Goal: Information Seeking & Learning: Check status

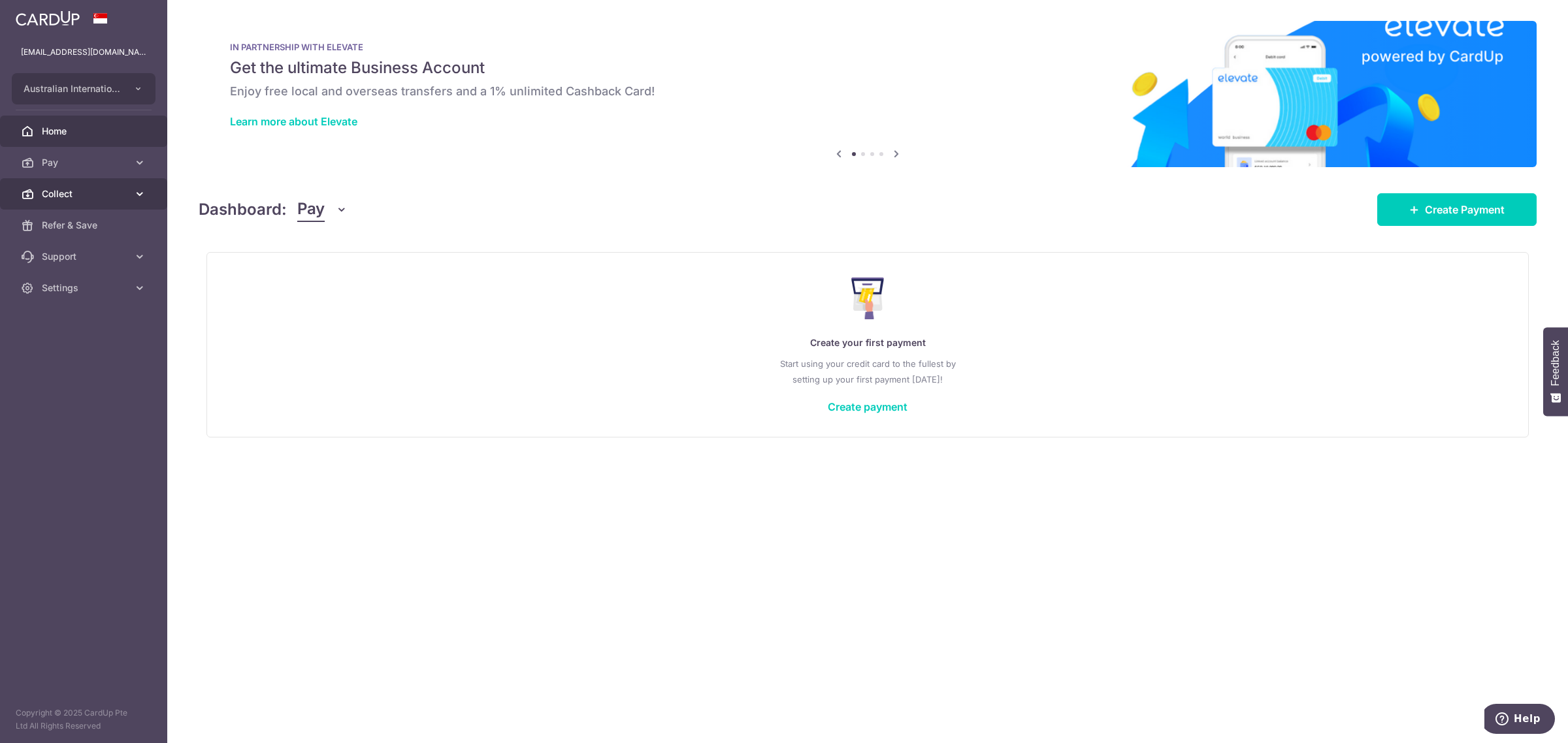
click at [79, 201] on link "Collect" at bounding box center [83, 194] width 167 height 32
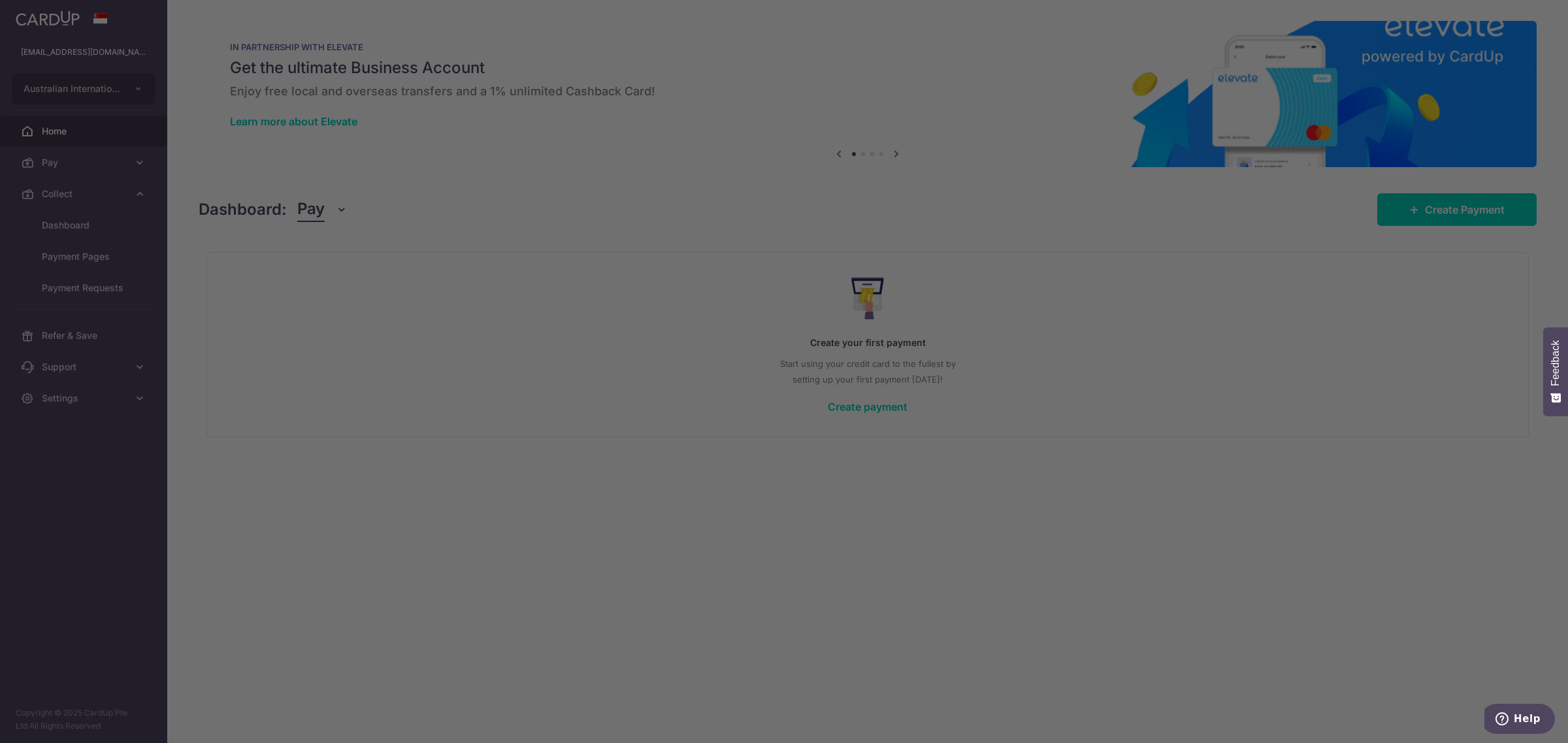
click at [82, 223] on div at bounding box center [791, 375] width 1584 height 750
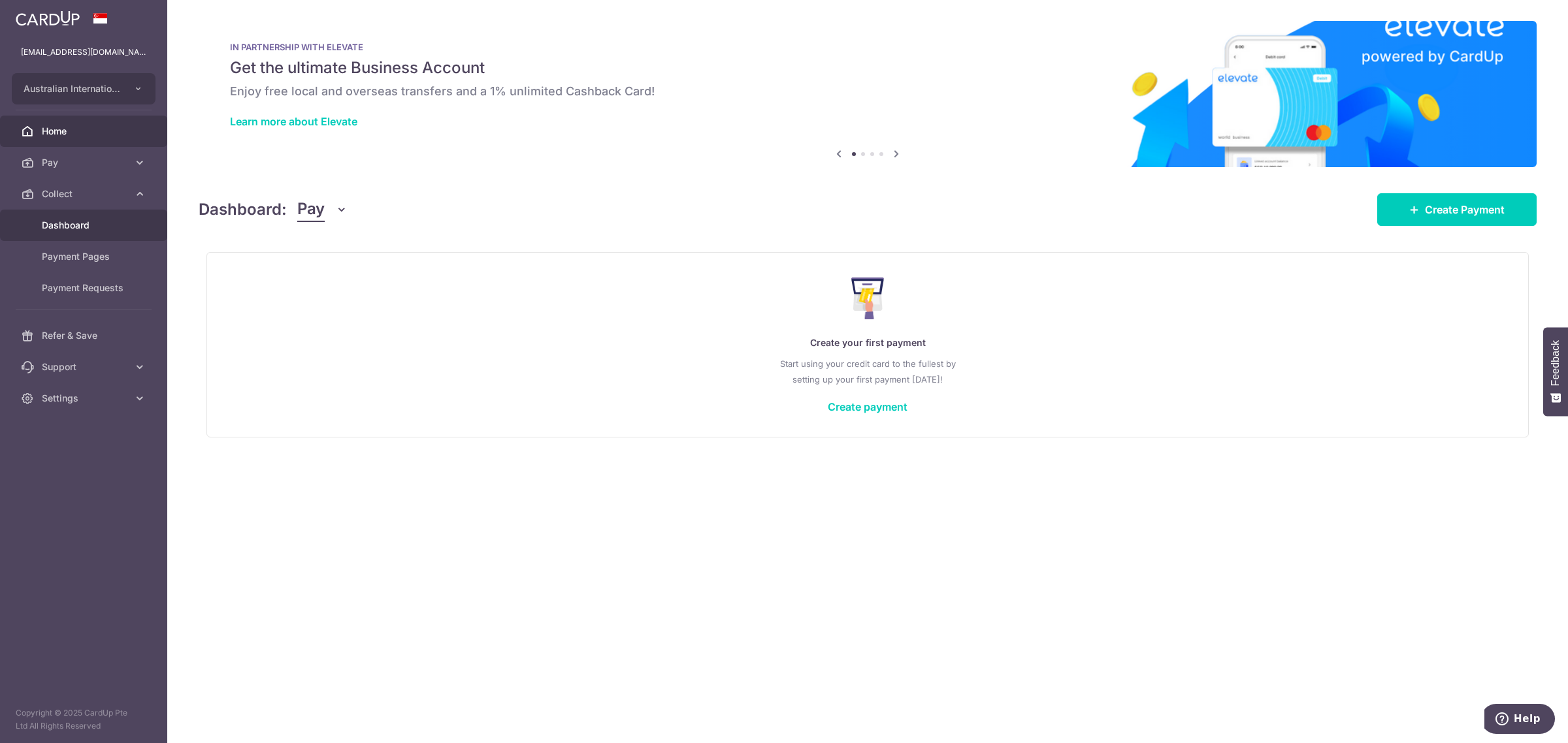
click at [89, 222] on span "Dashboard" at bounding box center [85, 225] width 86 height 13
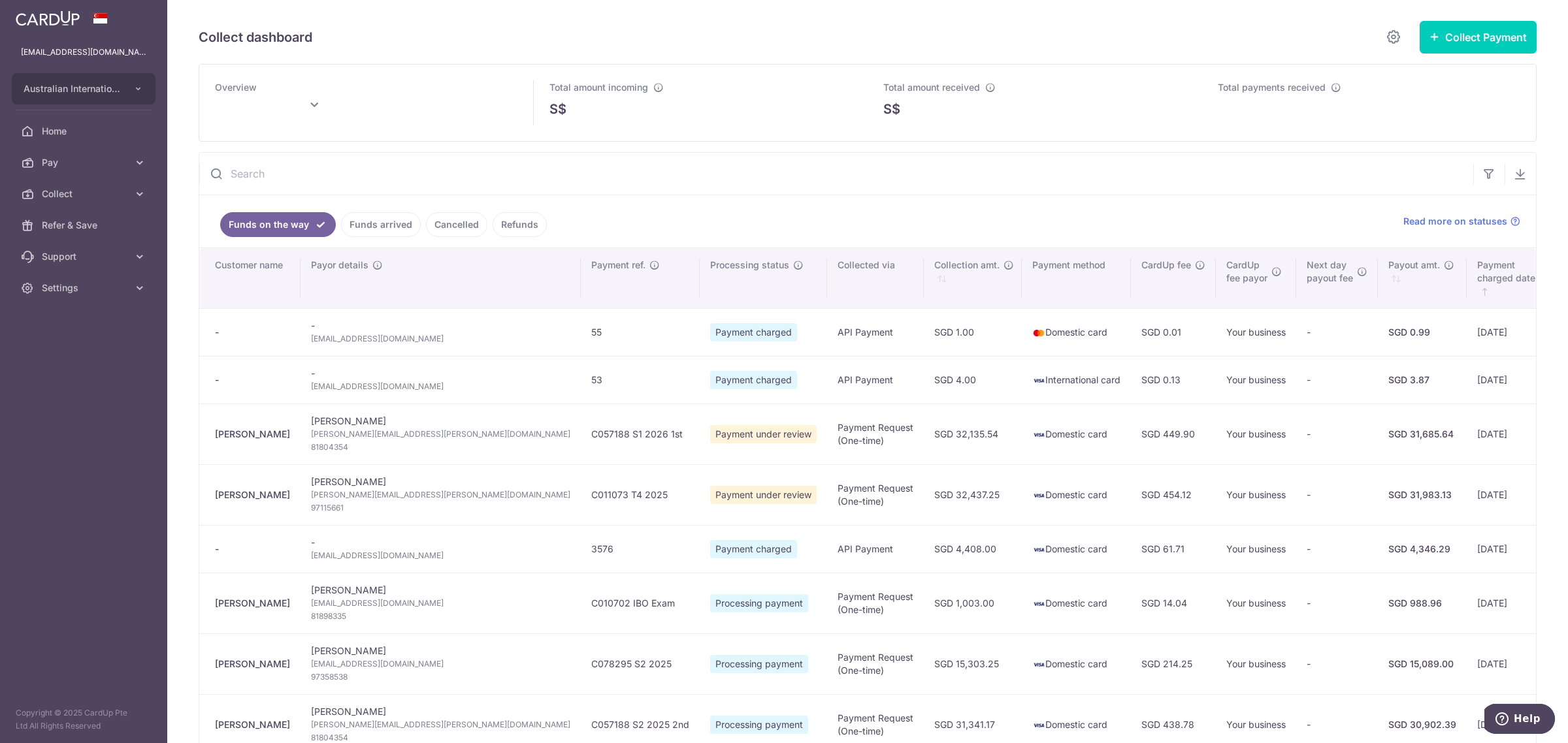
click at [274, 177] on input "text" at bounding box center [835, 173] width 1274 height 42
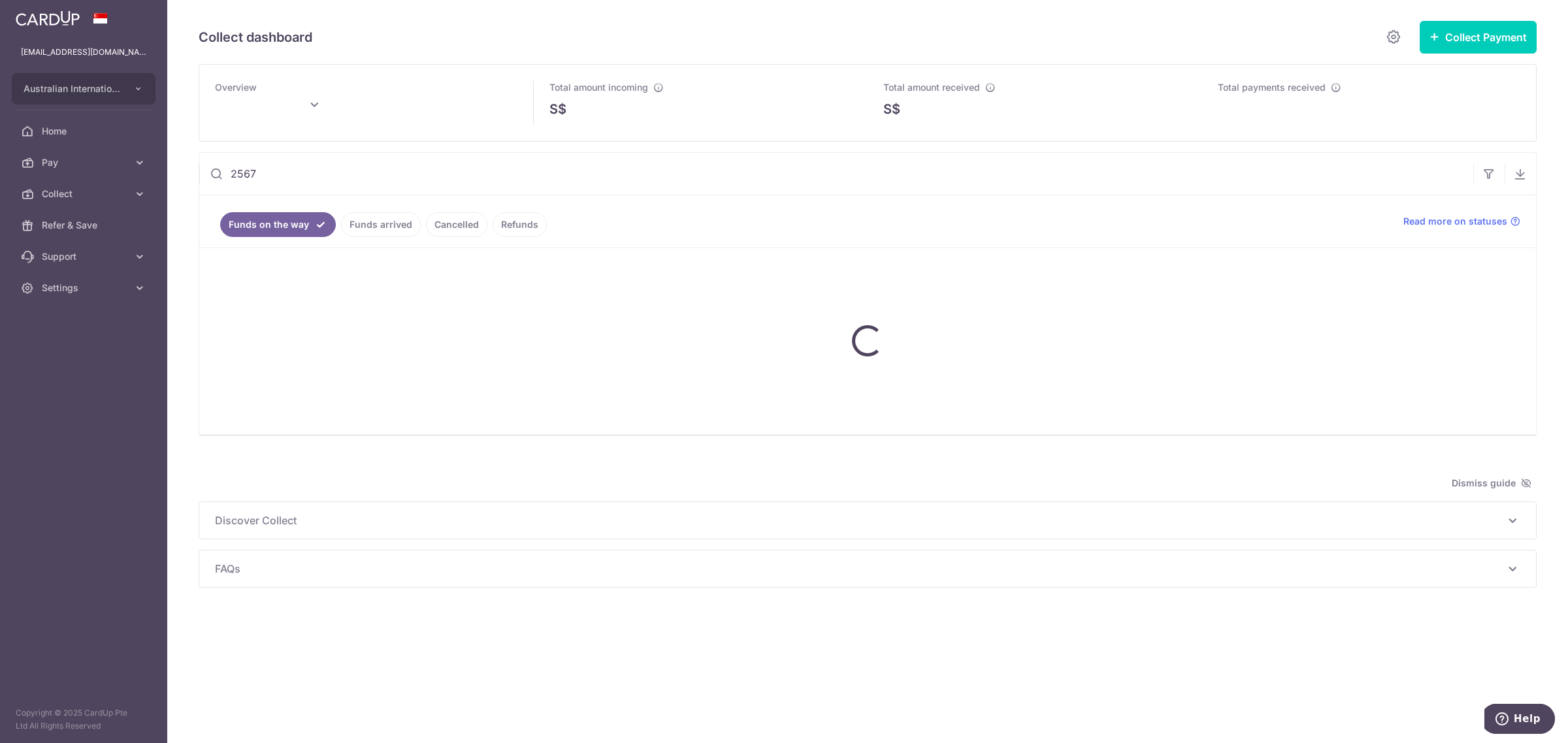
click at [237, 170] on input "2567" at bounding box center [835, 173] width 1274 height 42
type input "3567"
click at [380, 230] on link "Funds arrived" at bounding box center [380, 224] width 80 height 25
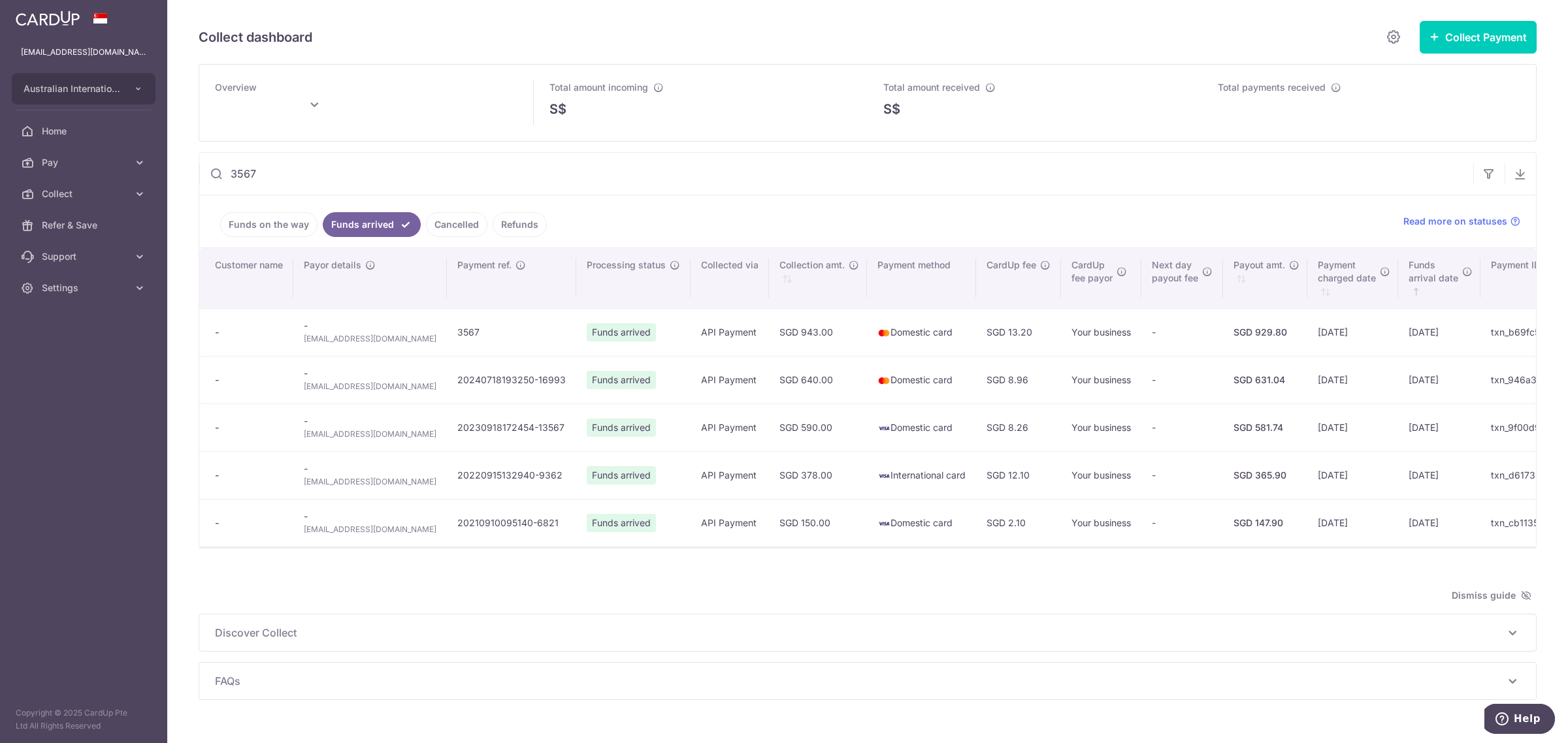
click at [373, 187] on input "3567" at bounding box center [835, 173] width 1274 height 42
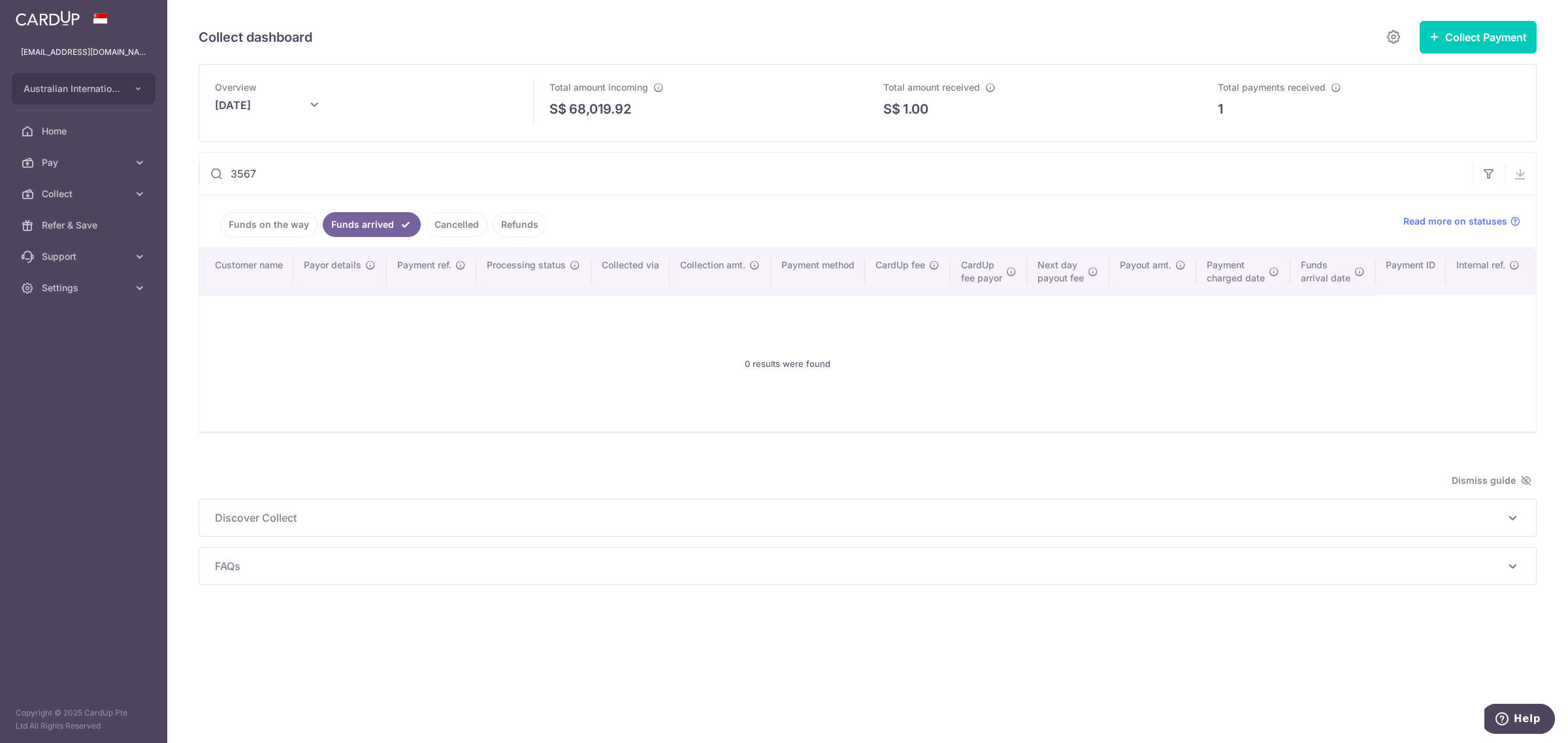
click at [312, 106] on icon at bounding box center [315, 105] width 16 height 16
click at [200, 149] on link "Prev" at bounding box center [200, 143] width 16 height 16
click at [368, 170] on button "Done" at bounding box center [365, 179] width 33 height 18
type input "September 2025"
click at [256, 227] on link "Funds on the way" at bounding box center [268, 224] width 97 height 25
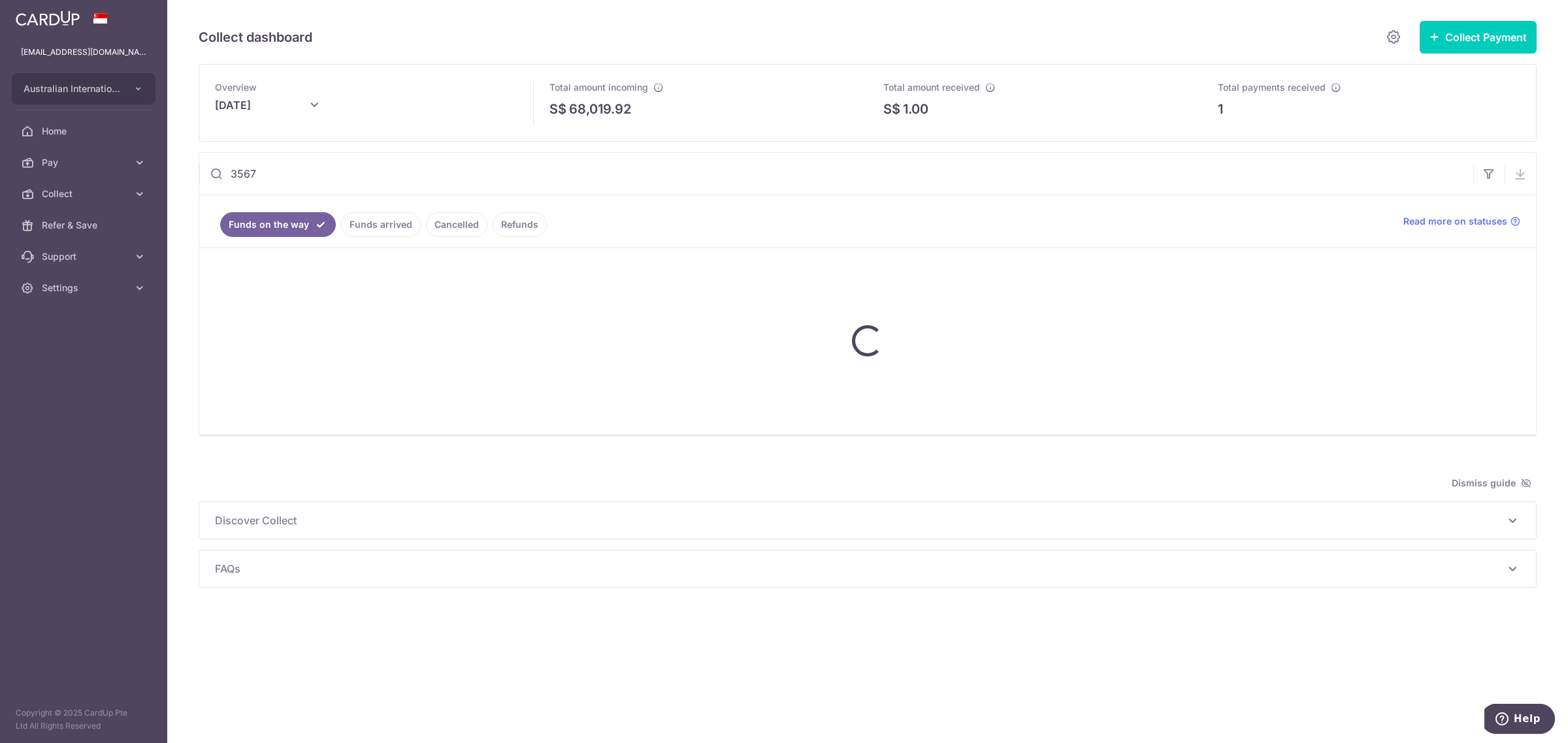
click at [384, 233] on link "Funds arrived" at bounding box center [380, 224] width 80 height 25
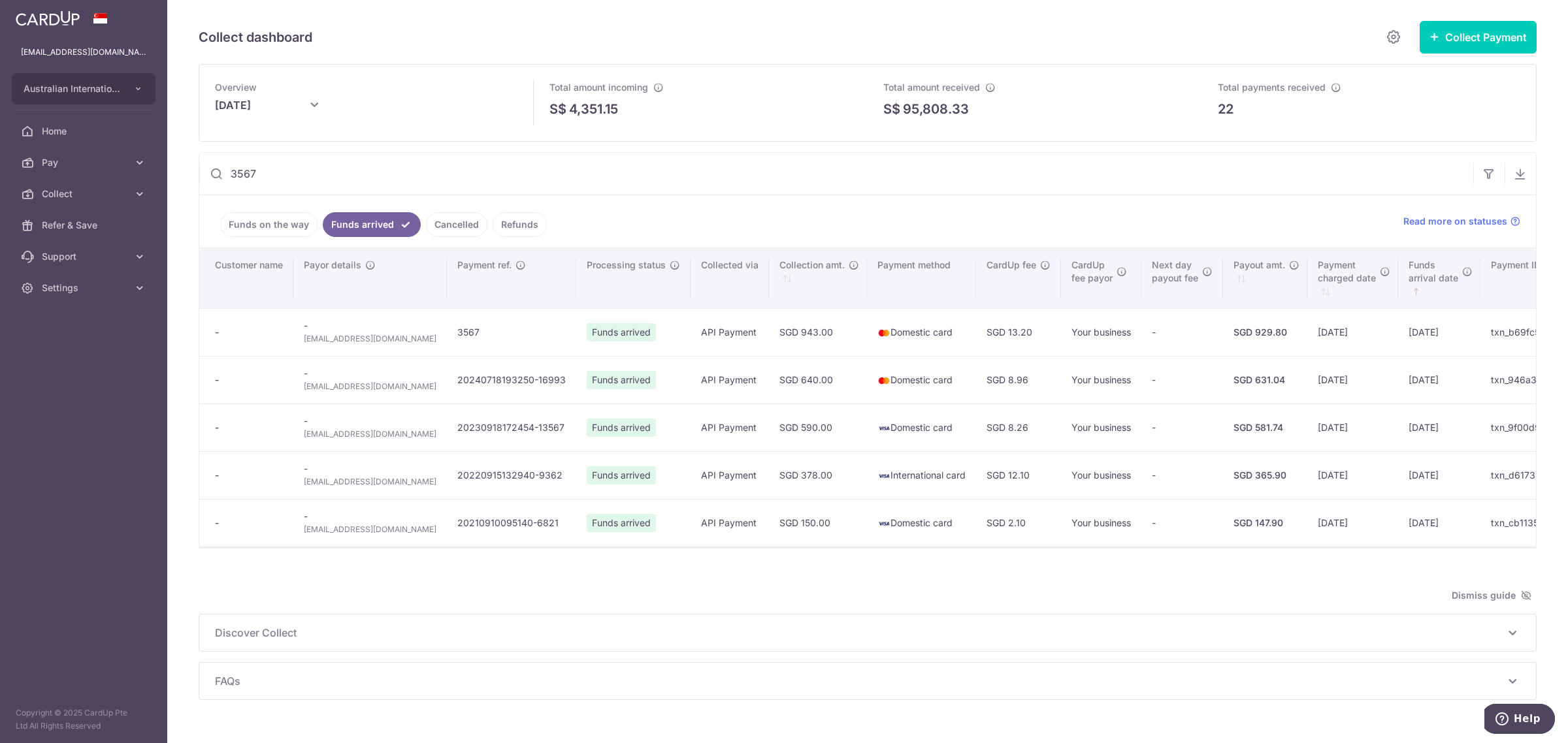
click at [454, 548] on div at bounding box center [868, 548] width 1338 height 1
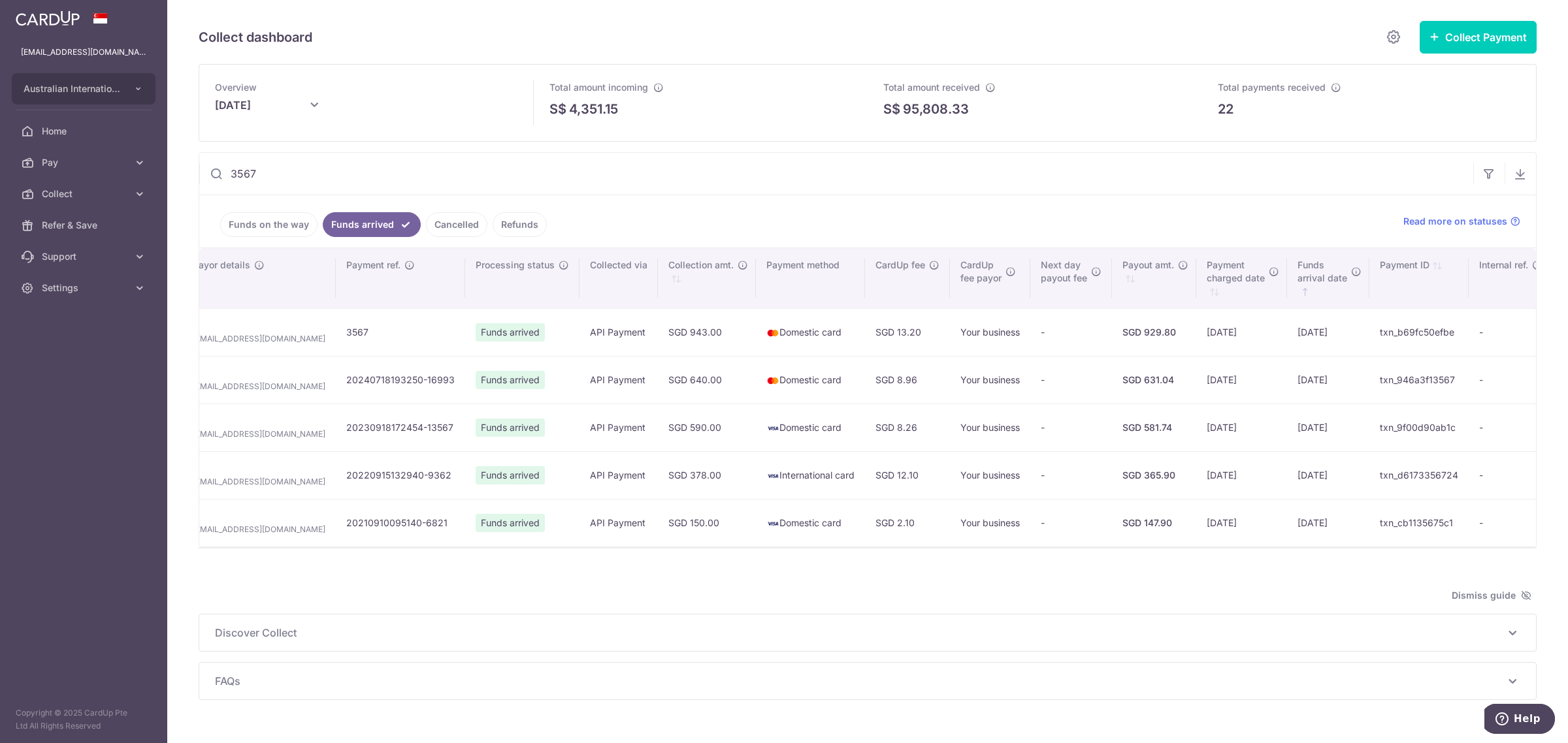
click at [304, 175] on input "3567" at bounding box center [835, 173] width 1274 height 42
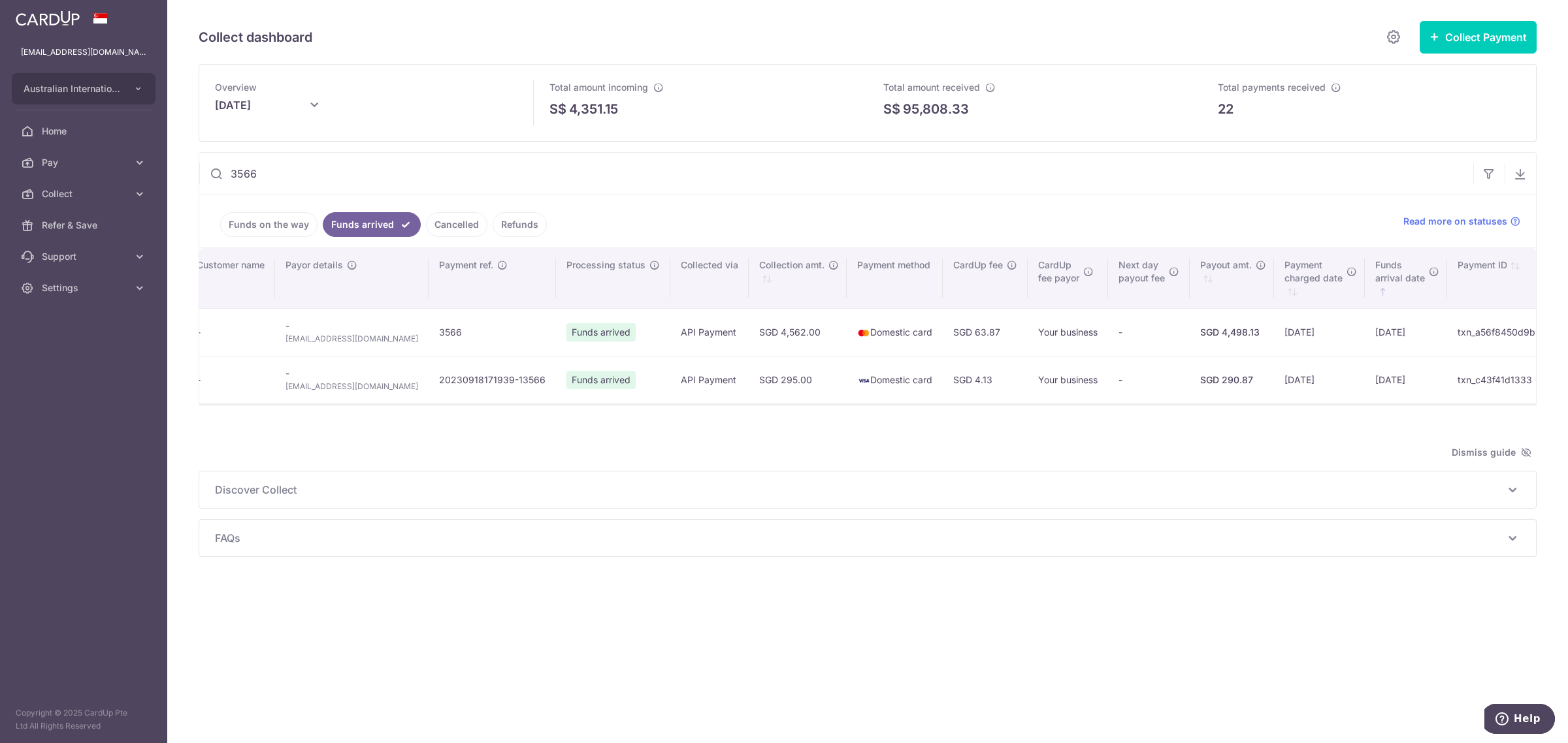
scroll to position [0, 66]
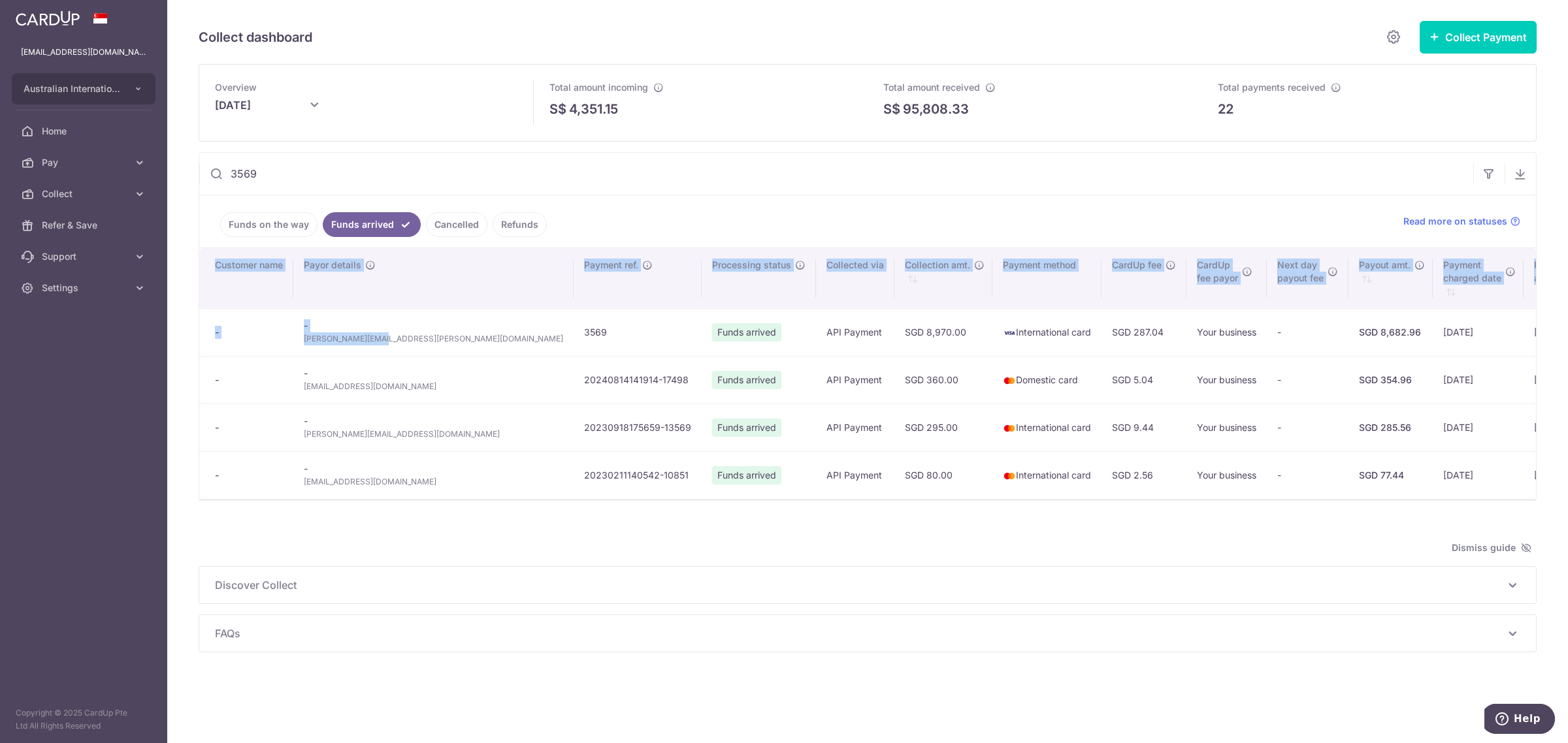
drag, startPoint x: 418, startPoint y: 344, endPoint x: 381, endPoint y: 337, distance: 37.7
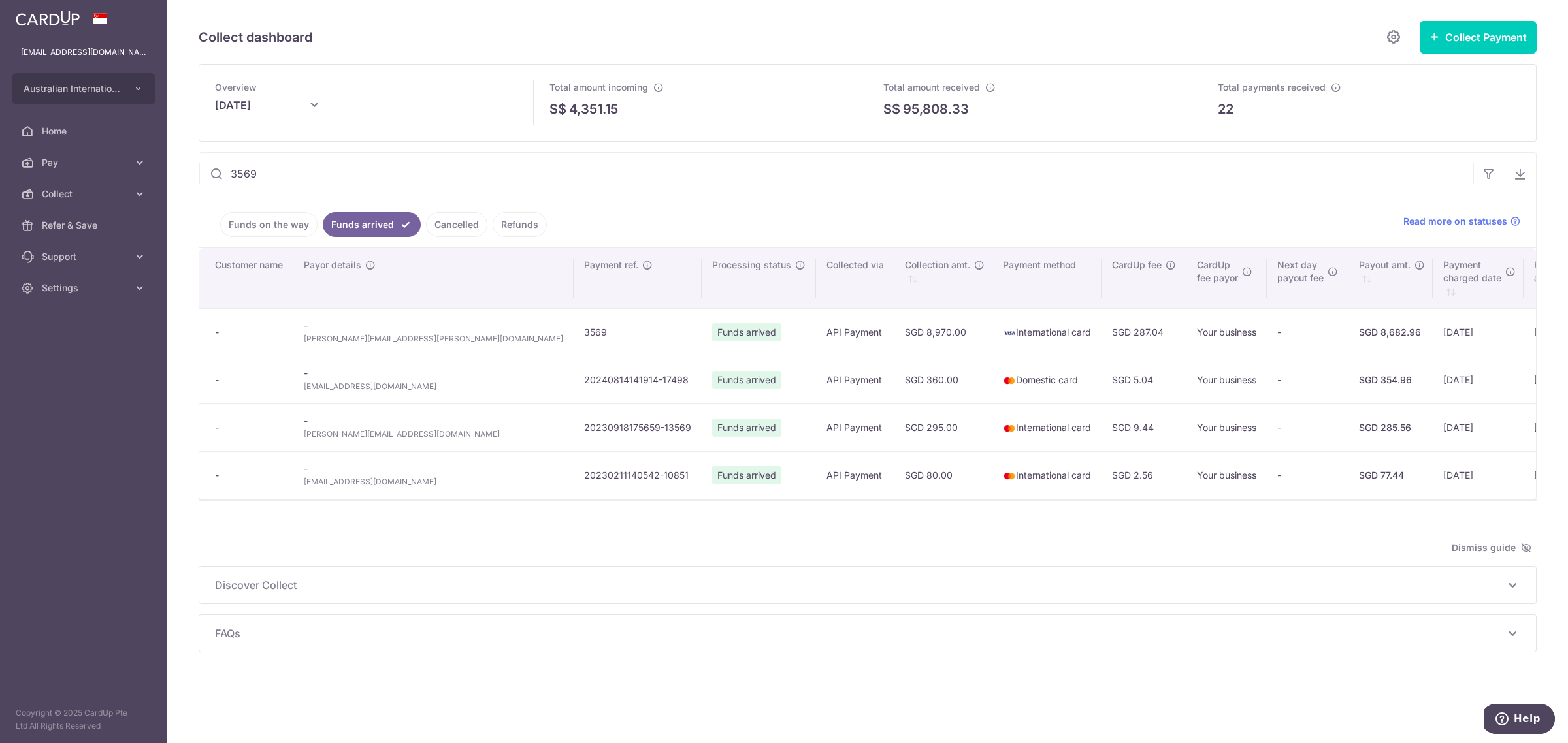
click at [387, 340] on span "alicia.caroline.bell@gmail.com" at bounding box center [434, 338] width 259 height 13
drag, startPoint x: 414, startPoint y: 341, endPoint x: 302, endPoint y: 343, distance: 112.0
click at [302, 343] on td "- alicia.caroline.bell@gmail.com" at bounding box center [434, 332] width 280 height 47
copy span "alicia.caroline.bell@gmail.com"
drag, startPoint x: 1156, startPoint y: 509, endPoint x: 1269, endPoint y: 514, distance: 113.1
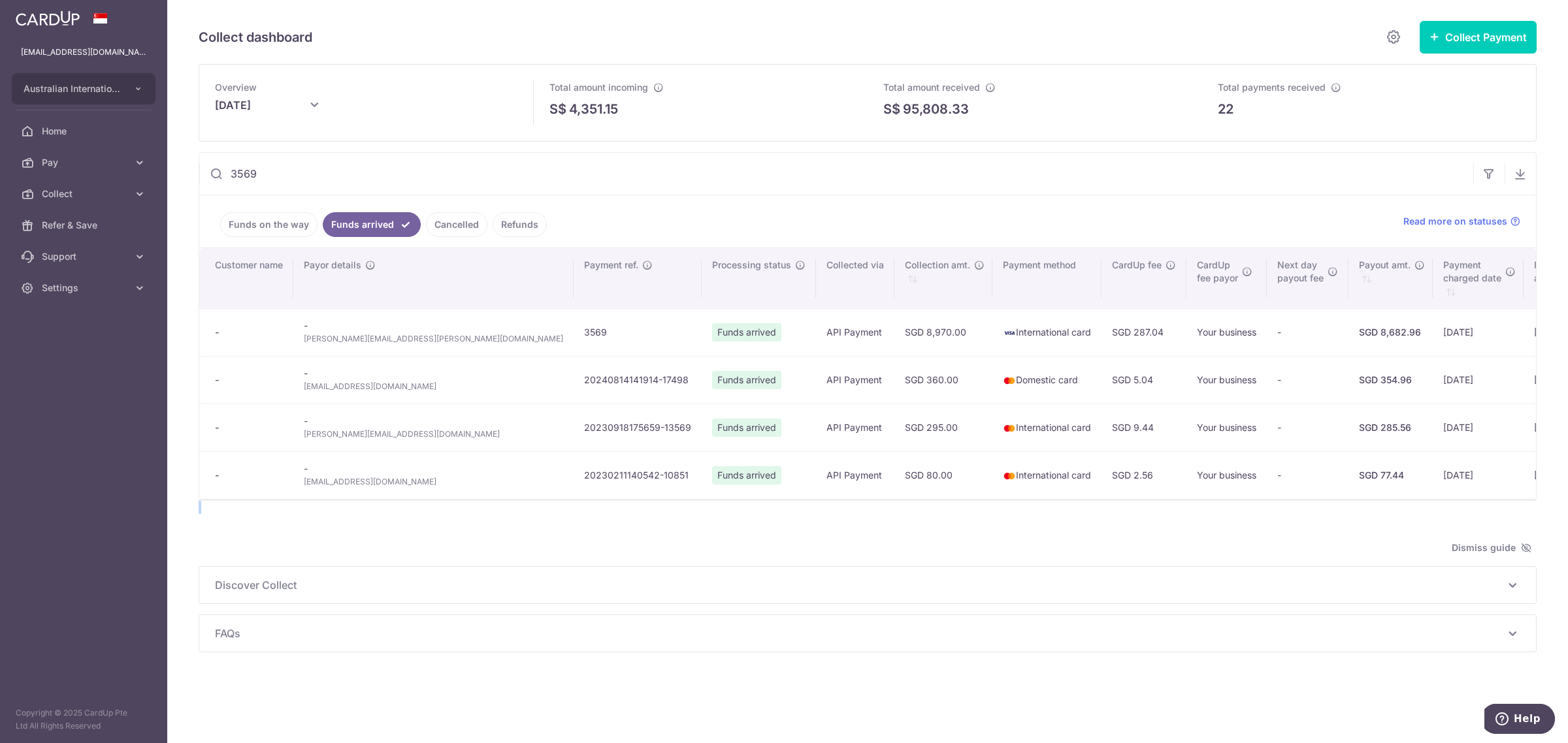
click at [1269, 514] on div "Overview September 2025 Total amount incoming S$ 4,351.15 Total amount received…" at bounding box center [868, 358] width 1338 height 589
click at [344, 184] on input "3569" at bounding box center [835, 173] width 1274 height 42
drag, startPoint x: 308, startPoint y: 178, endPoint x: 233, endPoint y: 172, distance: 75.2
click at [233, 172] on input "3569" at bounding box center [835, 173] width 1274 height 42
paste input "71"
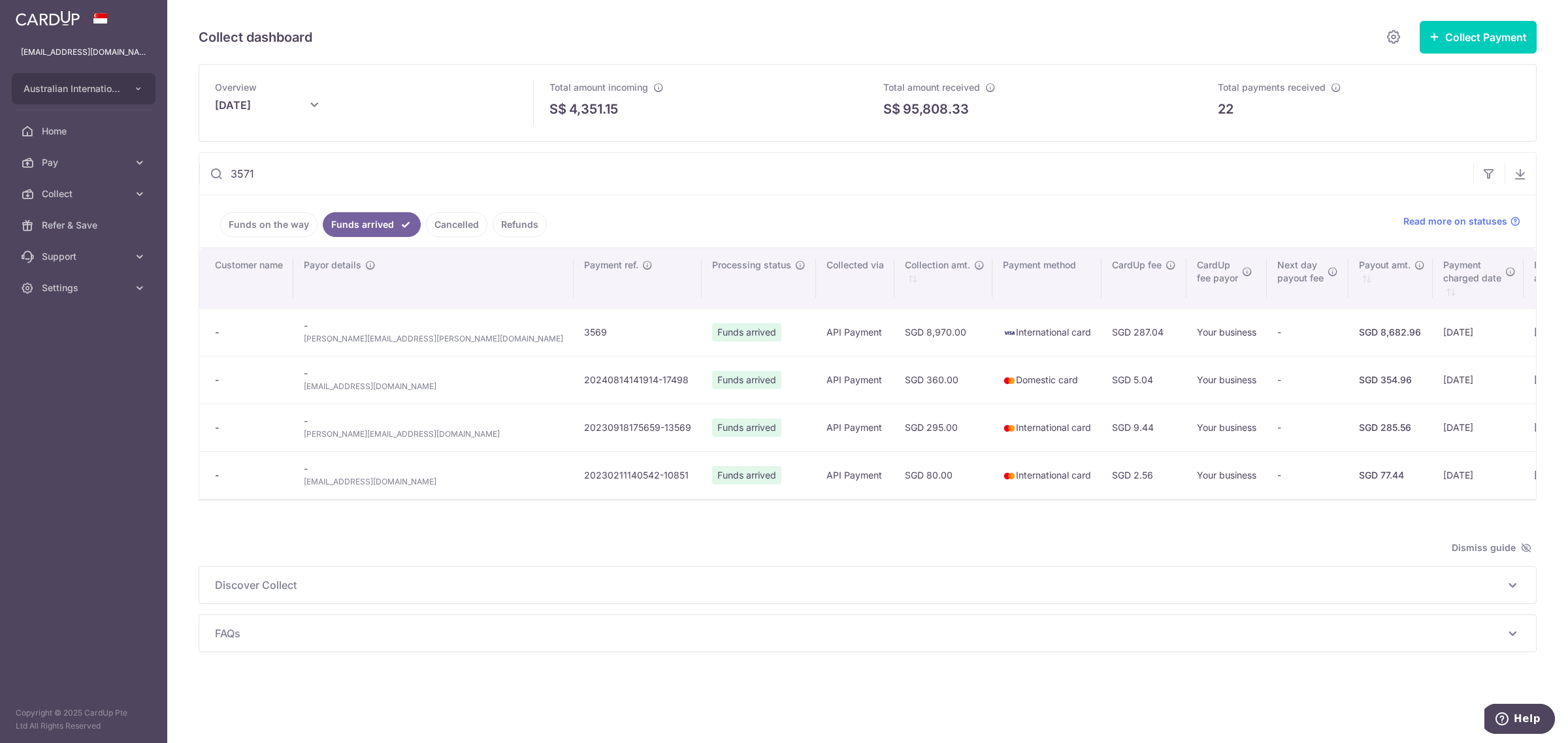
type input "3571"
drag, startPoint x: 258, startPoint y: 227, endPoint x: 323, endPoint y: 230, distance: 65.1
click at [258, 226] on link "Funds on the way" at bounding box center [268, 224] width 97 height 25
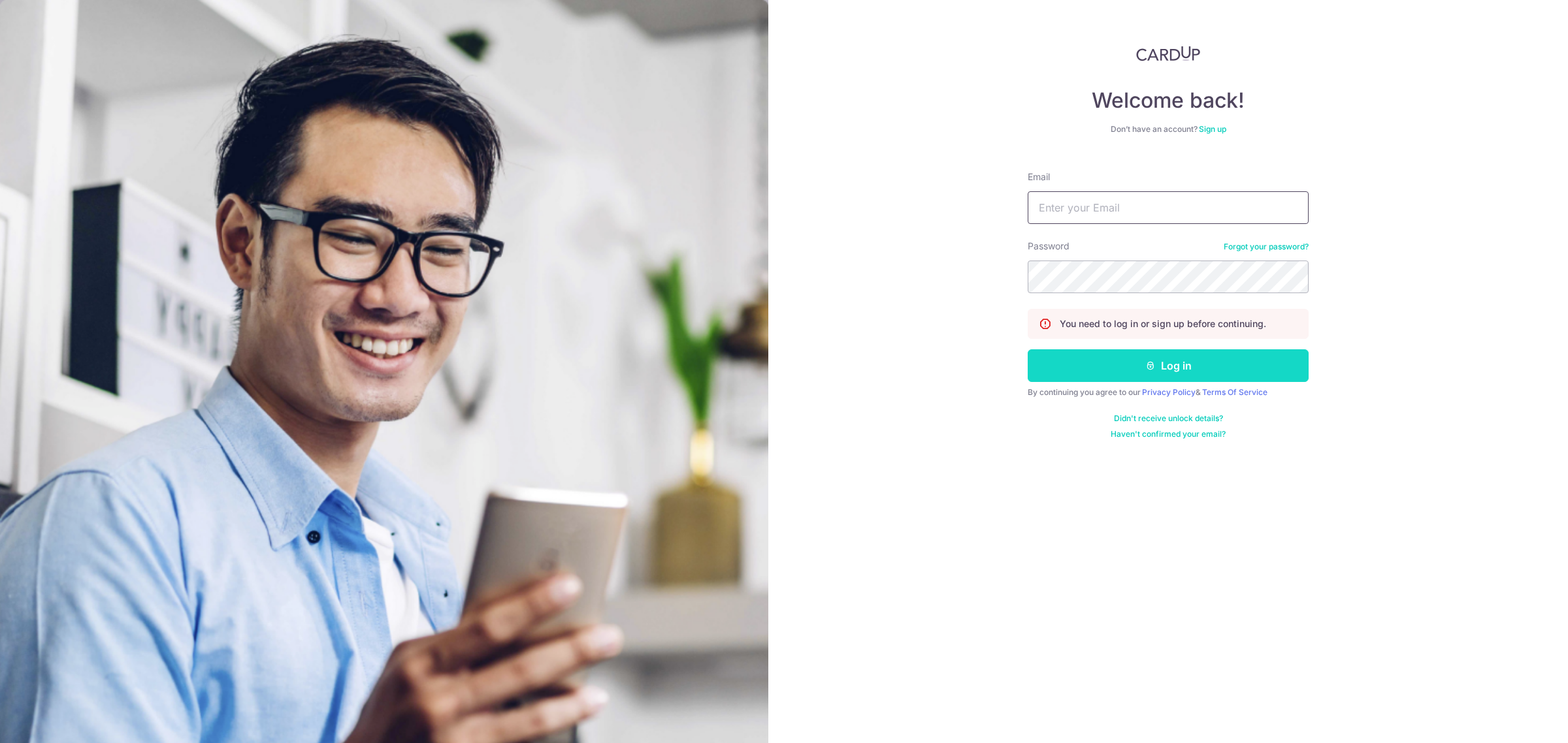
type input "[EMAIL_ADDRESS][DOMAIN_NAME]"
click at [1178, 372] on button "Log in" at bounding box center [1167, 365] width 281 height 32
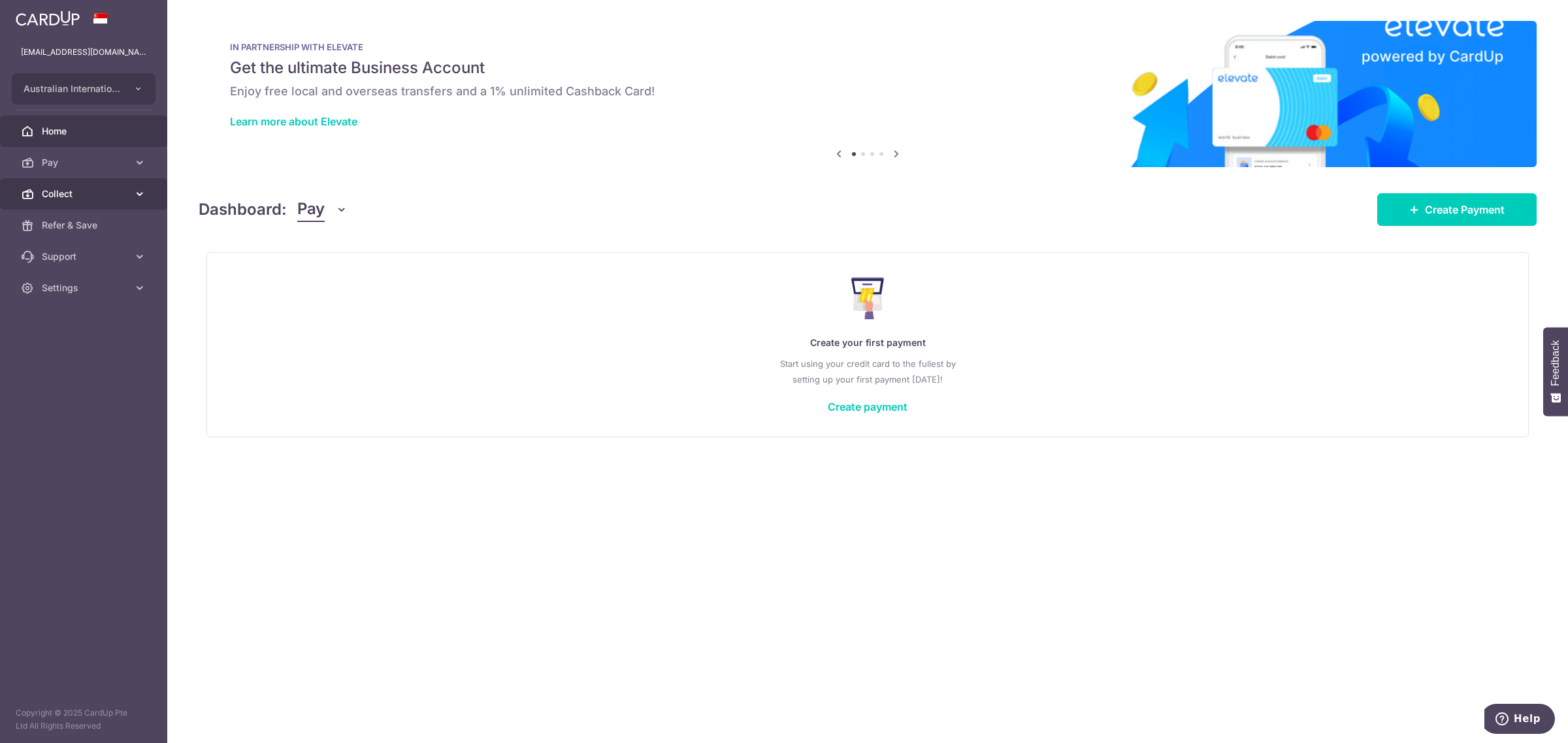
click at [55, 201] on link "Collect" at bounding box center [83, 194] width 167 height 32
click at [71, 237] on link "Dashboard" at bounding box center [83, 225] width 167 height 32
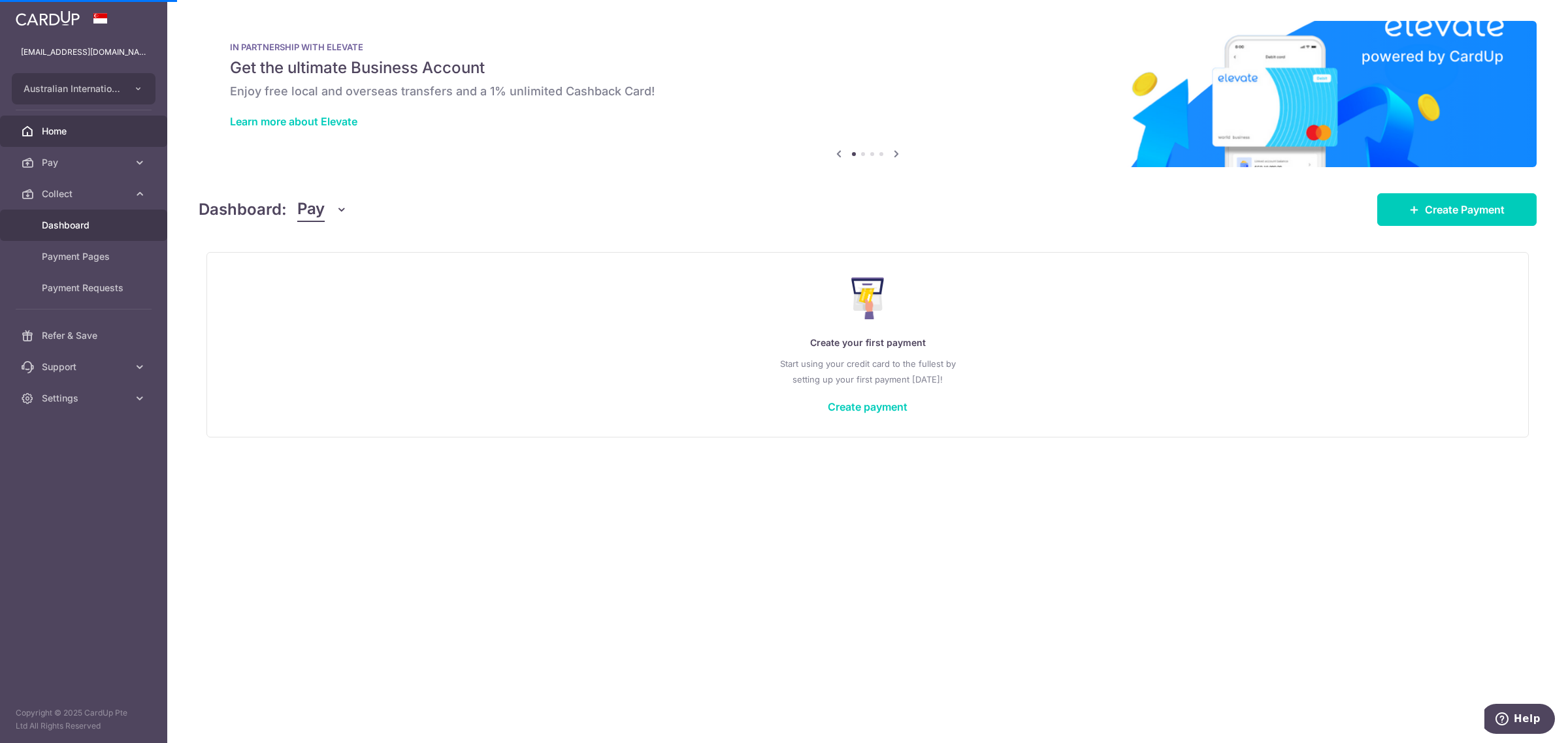
click at [50, 219] on span "Dashboard" at bounding box center [85, 225] width 86 height 13
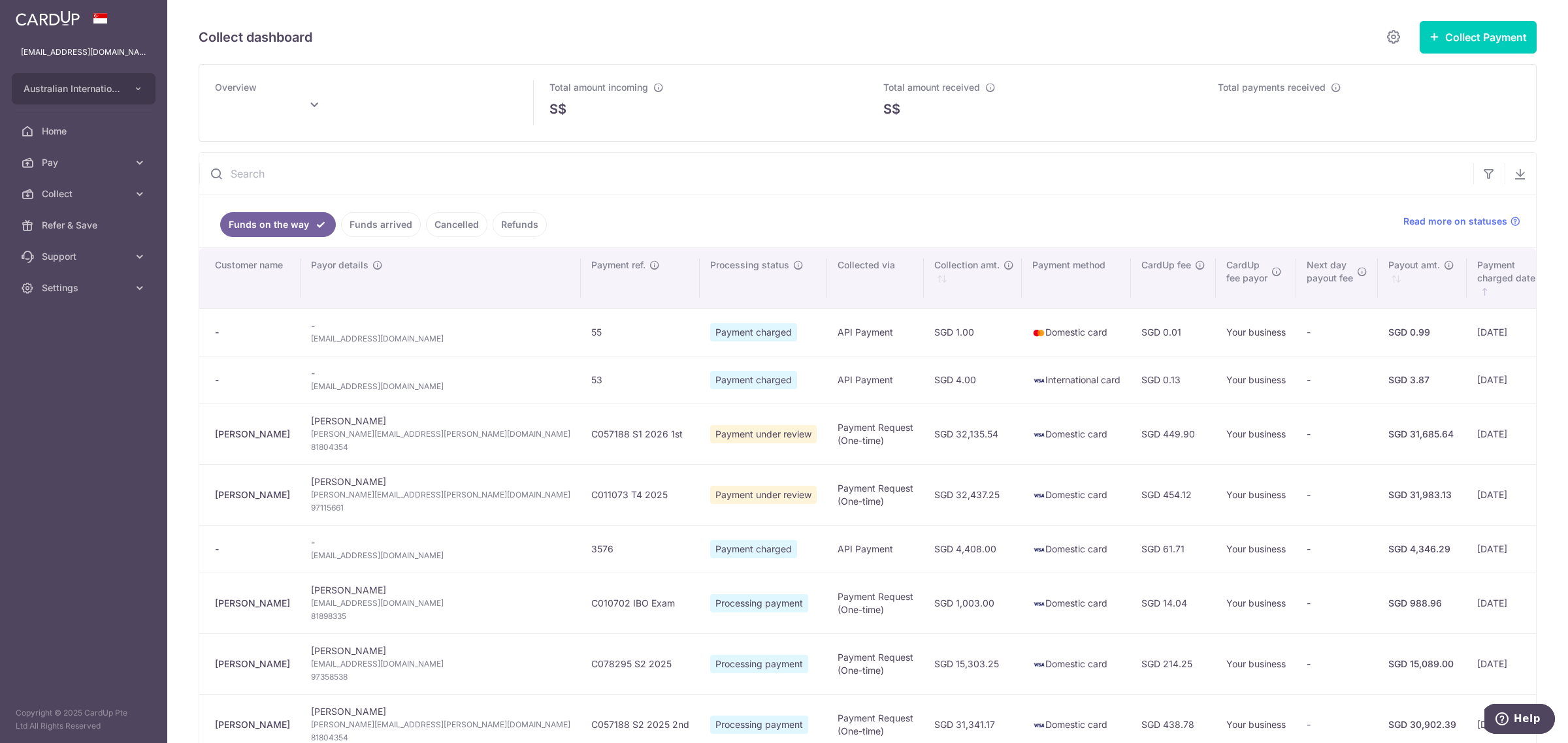
click at [424, 175] on input "text" at bounding box center [835, 173] width 1274 height 42
paste input "3571"
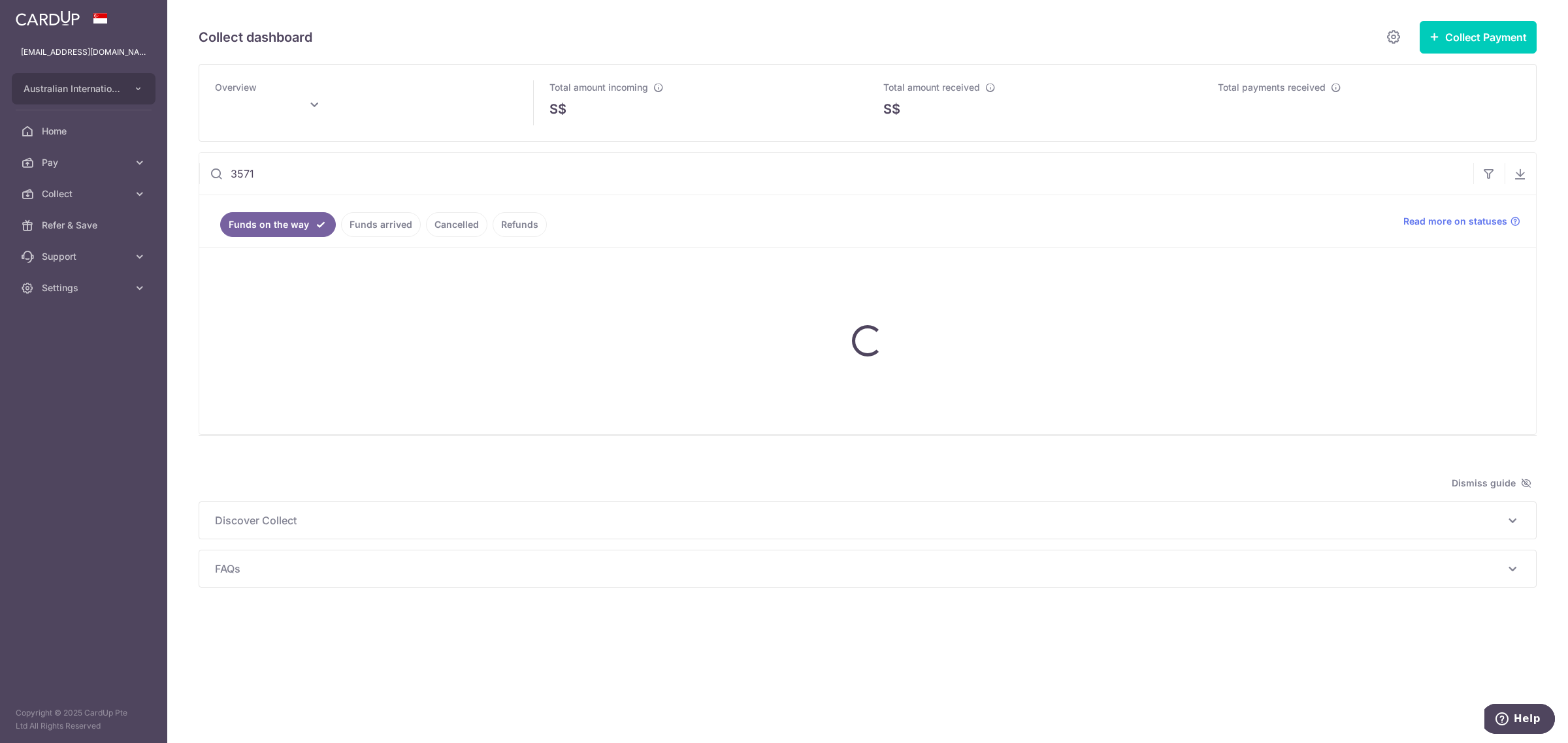
type input "3571"
click at [395, 221] on link "Funds arrived" at bounding box center [380, 224] width 80 height 25
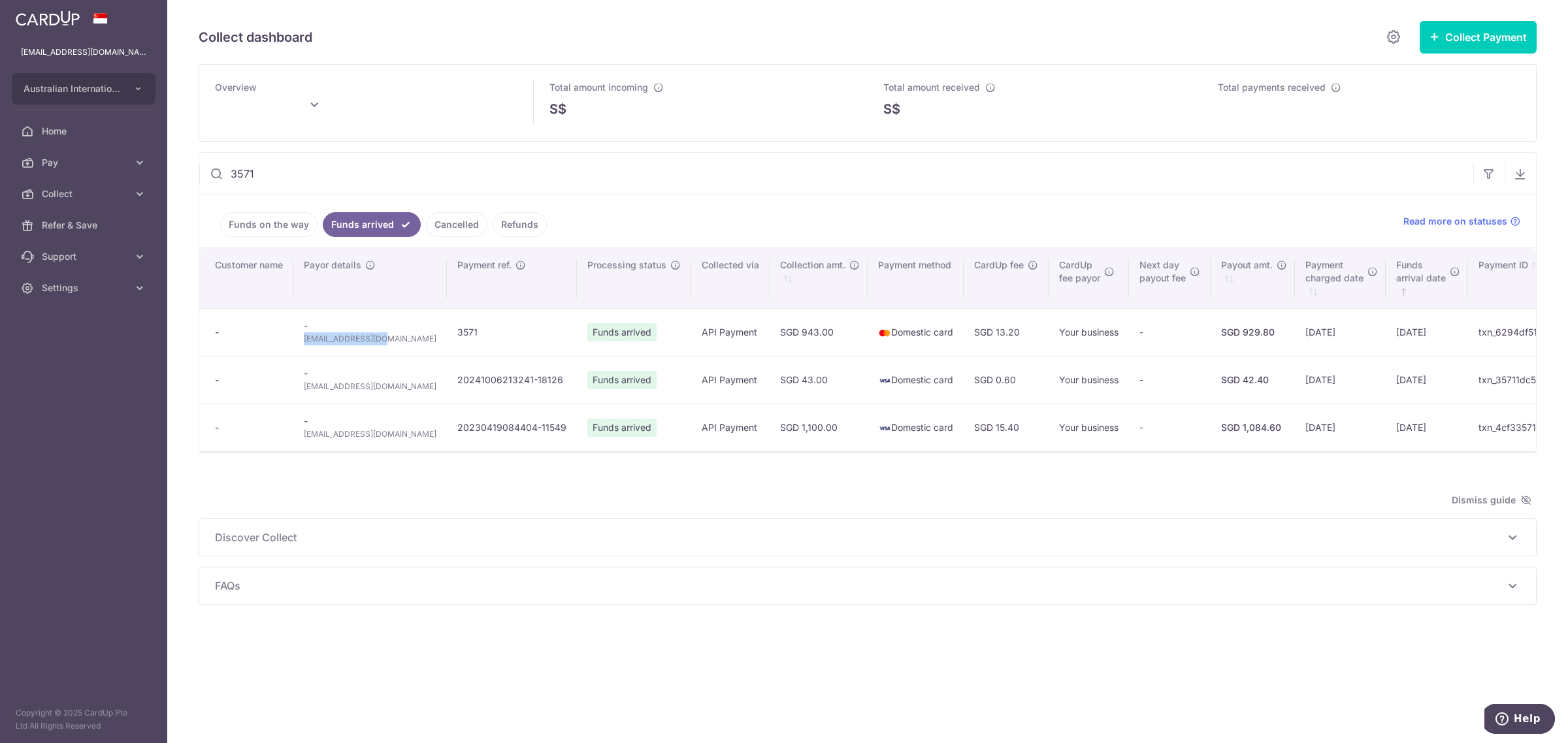
drag, startPoint x: 389, startPoint y: 347, endPoint x: 302, endPoint y: 340, distance: 87.3
click at [302, 340] on td "- mjannati@gmail.com" at bounding box center [370, 332] width 153 height 47
copy span "mjannati@gmail.com"
type input "October 2025"
click at [319, 345] on span "mjannati@gmail.com" at bounding box center [370, 338] width 132 height 13
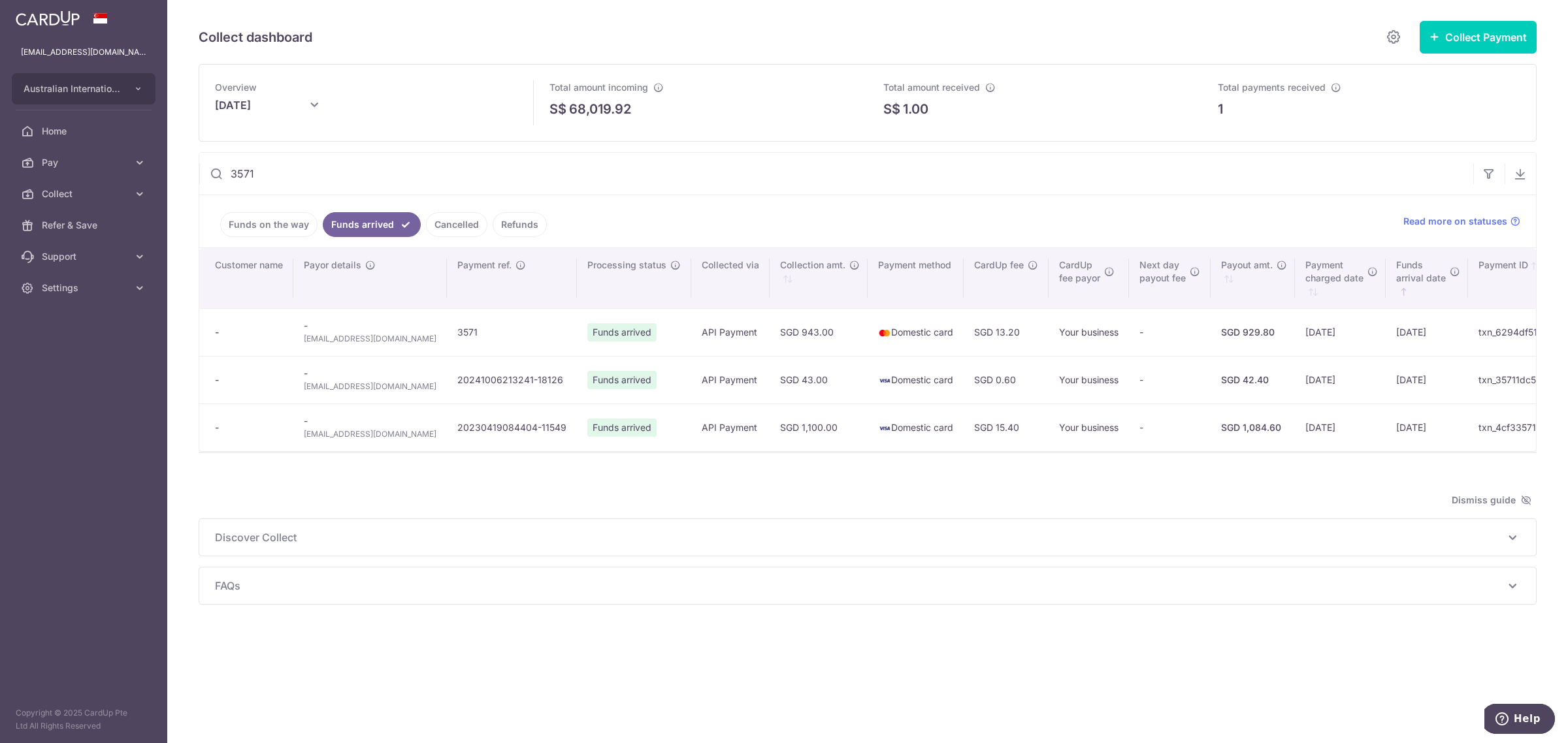
click at [365, 338] on span "mjannati@gmail.com" at bounding box center [370, 338] width 132 height 13
drag, startPoint x: 387, startPoint y: 340, endPoint x: 304, endPoint y: 337, distance: 83.1
click at [304, 337] on span "mjannati@gmail.com" at bounding box center [370, 338] width 132 height 13
copy span "mjannati@gmail.com"
